Goal: Task Accomplishment & Management: Manage account settings

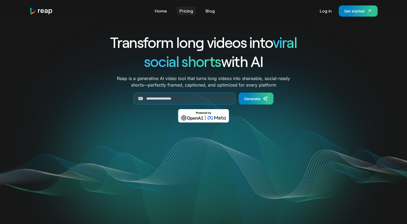
click at [188, 10] on link "Pricing" at bounding box center [186, 11] width 19 height 9
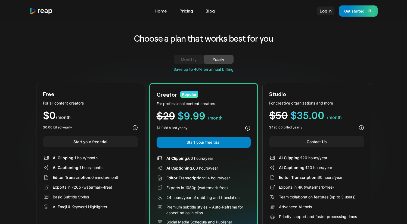
click at [329, 14] on link "Log in" at bounding box center [325, 11] width 17 height 9
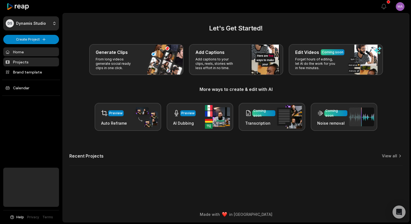
click at [21, 63] on link "Projects" at bounding box center [31, 61] width 56 height 9
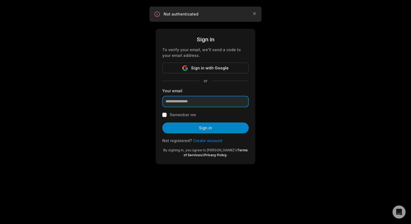
click at [191, 100] on input "email" at bounding box center [205, 101] width 87 height 11
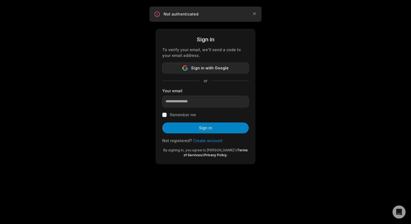
click at [196, 70] on span "Sign in with Google" at bounding box center [210, 68] width 38 height 7
